Goal: Information Seeking & Learning: Check status

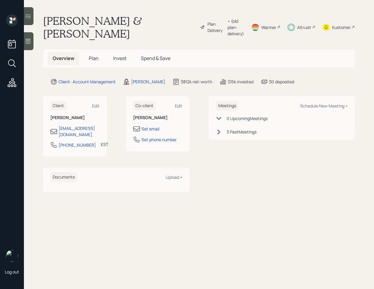
click at [119, 55] on h5 "Invest" at bounding box center [119, 58] width 23 height 13
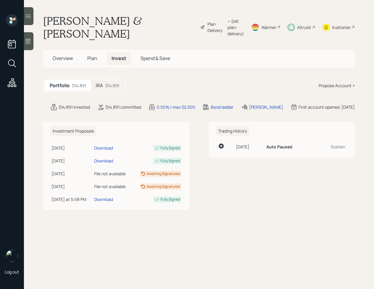
click at [112, 82] on div "IRA $14,891" at bounding box center [107, 85] width 33 height 11
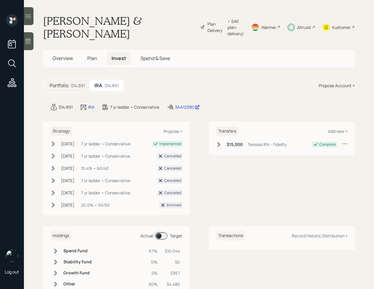
scroll to position [20, 0]
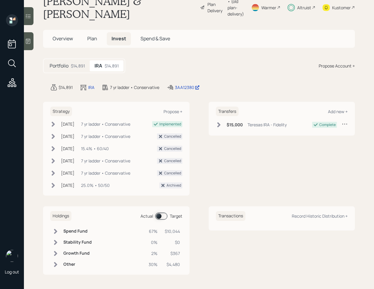
click at [159, 217] on span at bounding box center [161, 216] width 12 height 7
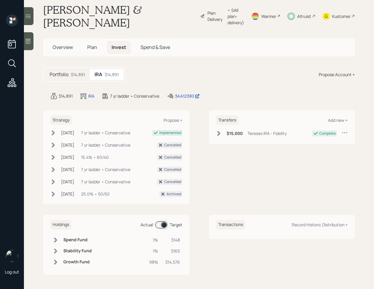
click at [58, 252] on icon at bounding box center [56, 251] width 6 height 6
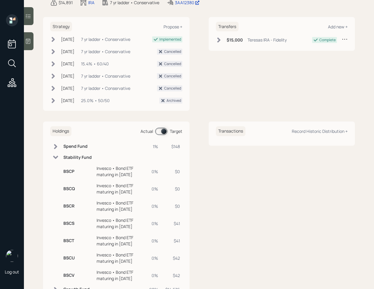
scroll to position [130, 0]
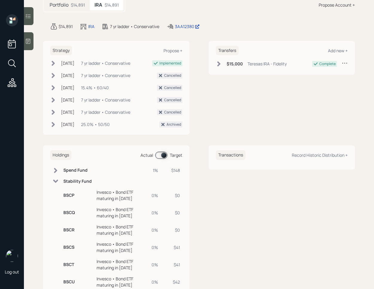
click at [55, 184] on icon at bounding box center [56, 181] width 6 height 6
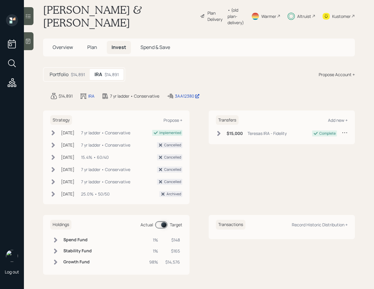
scroll to position [0, 0]
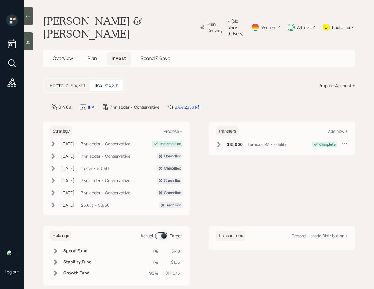
click at [33, 17] on div at bounding box center [29, 16] width 10 height 18
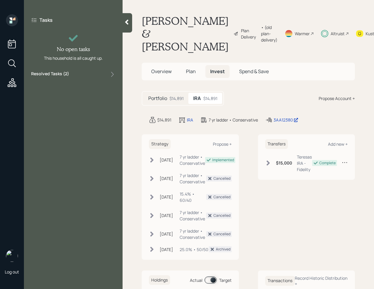
click at [74, 78] on div "Tasks No open tasks This household is all caught up. Resolved Tasks ( 2 )" at bounding box center [73, 47] width 99 height 66
click at [73, 76] on div "Resolved Tasks ( 2 )" at bounding box center [73, 74] width 84 height 7
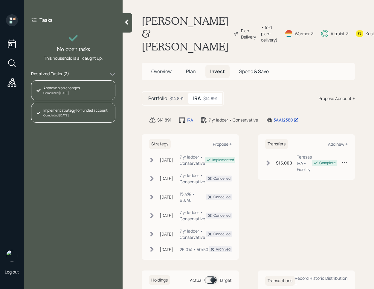
click at [90, 115] on div "Completed [DATE]" at bounding box center [75, 115] width 64 height 4
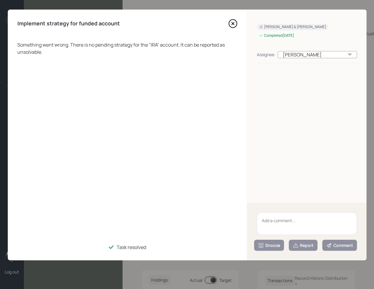
click at [229, 27] on icon at bounding box center [232, 23] width 9 height 9
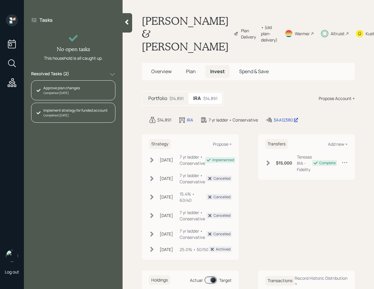
click at [164, 97] on h5 "Portfolio" at bounding box center [157, 99] width 19 height 6
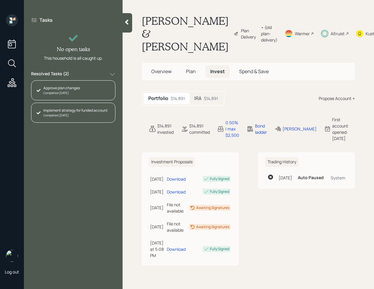
click at [197, 73] on h5 "Plan" at bounding box center [190, 71] width 19 height 13
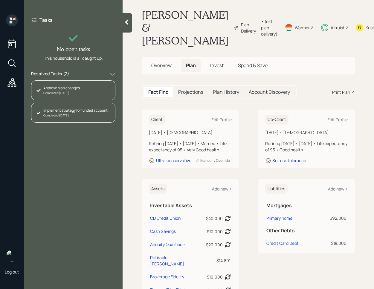
scroll to position [8, 0]
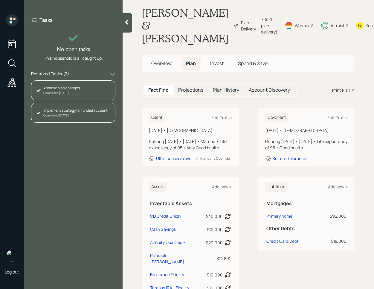
click at [155, 66] on span "Overview" at bounding box center [161, 63] width 20 height 7
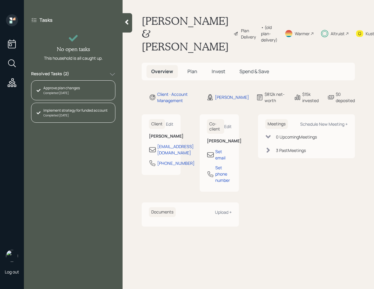
click at [191, 74] on span "Plan" at bounding box center [192, 71] width 10 height 7
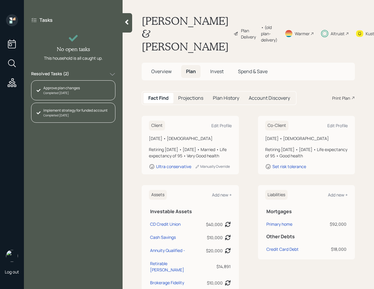
click at [221, 73] on span "Invest" at bounding box center [216, 71] width 13 height 7
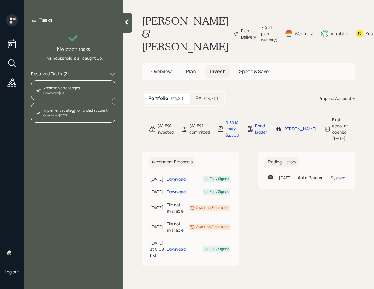
click at [204, 102] on div "IRA $14,891" at bounding box center [205, 98] width 33 height 11
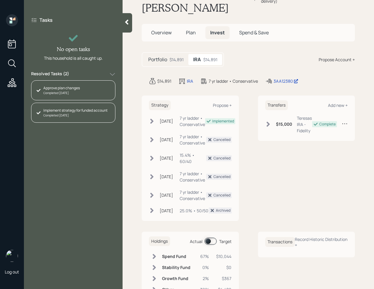
scroll to position [46, 0]
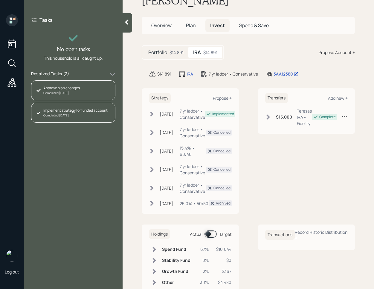
click at [151, 116] on icon at bounding box center [151, 113] width 3 height 5
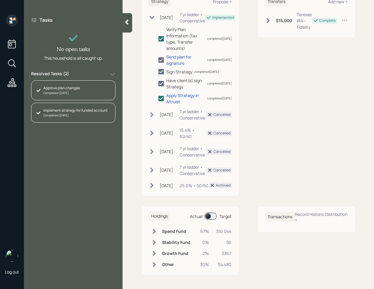
scroll to position [0, 0]
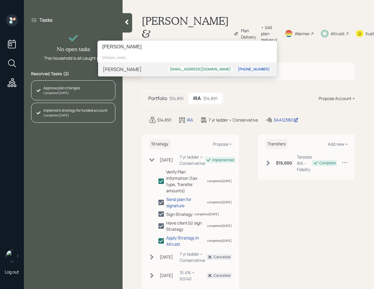
type input "[PERSON_NAME]"
